Goal: Find specific page/section: Find specific page/section

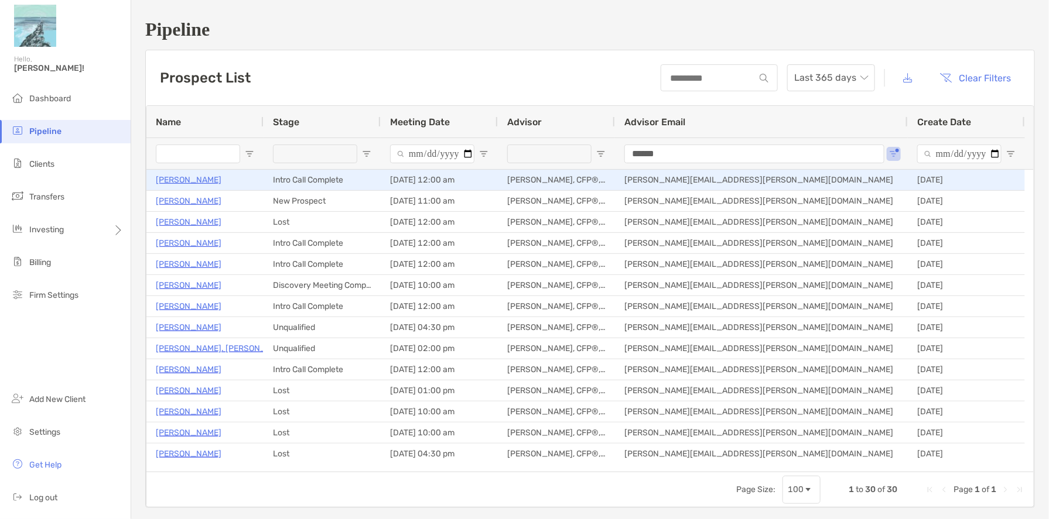
click at [156, 178] on p "[PERSON_NAME]" at bounding box center [189, 180] width 66 height 15
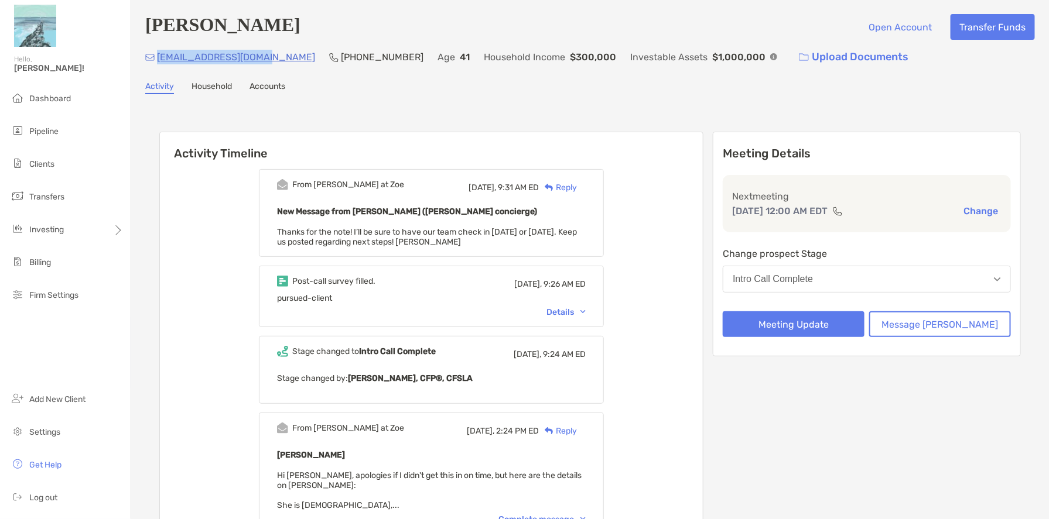
click at [159, 61] on div "[EMAIL_ADDRESS][DOMAIN_NAME] [PHONE_NUMBER] Age [DEMOGRAPHIC_DATA] Household In…" at bounding box center [589, 57] width 889 height 25
